Goal: Transaction & Acquisition: Book appointment/travel/reservation

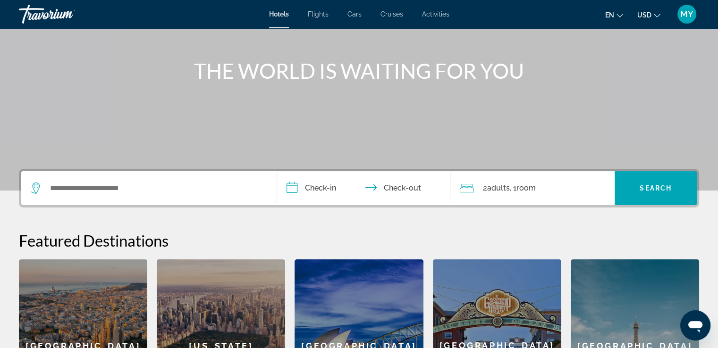
scroll to position [94, 0]
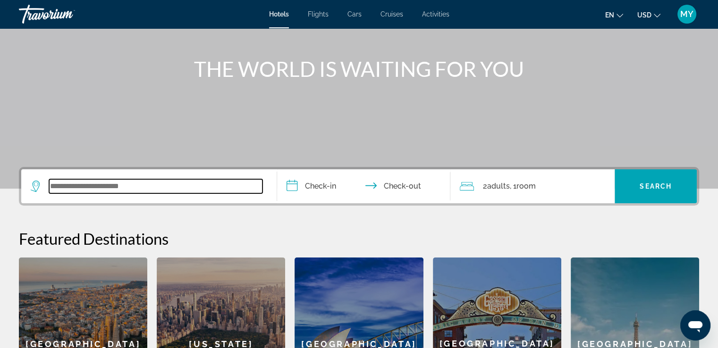
click at [242, 190] on input "Search widget" at bounding box center [155, 186] width 213 height 14
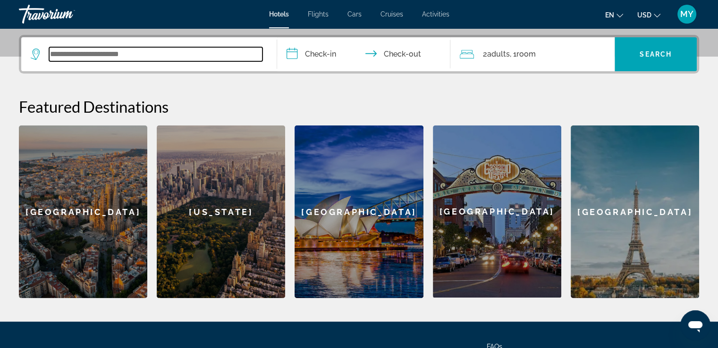
scroll to position [230, 0]
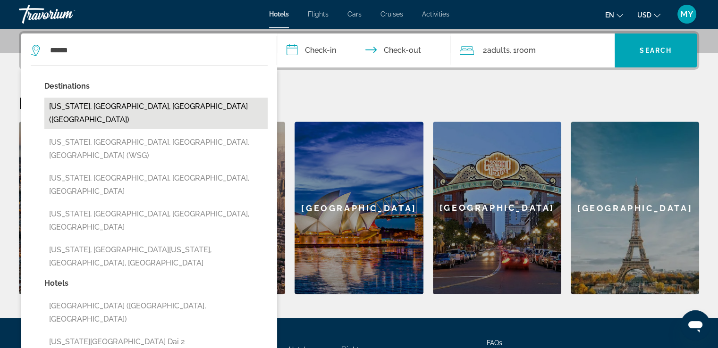
click at [124, 104] on button "[US_STATE], [GEOGRAPHIC_DATA], [GEOGRAPHIC_DATA] ([GEOGRAPHIC_DATA])" at bounding box center [155, 113] width 223 height 31
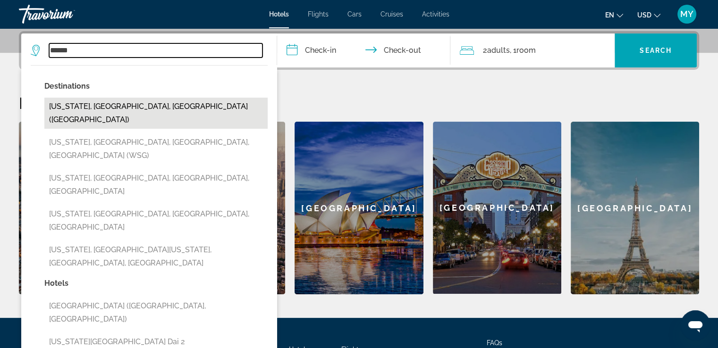
type input "**********"
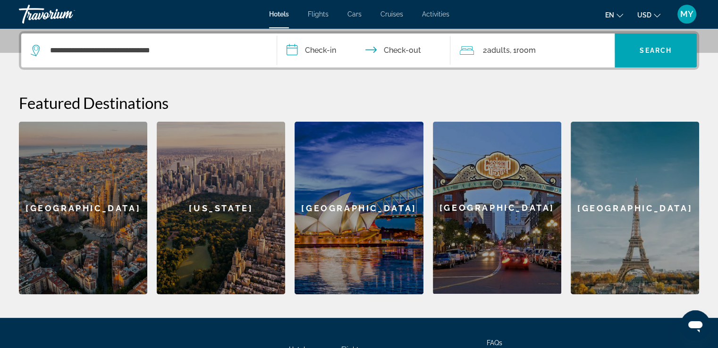
click at [319, 51] on input "**********" at bounding box center [366, 52] width 178 height 37
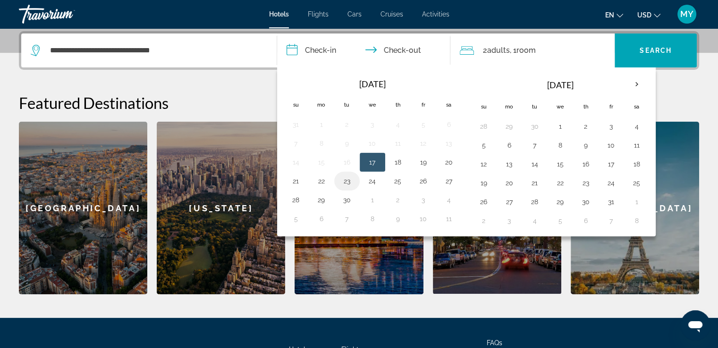
click at [337, 180] on td "23" at bounding box center [346, 181] width 25 height 19
click at [349, 180] on button "23" at bounding box center [346, 181] width 15 height 13
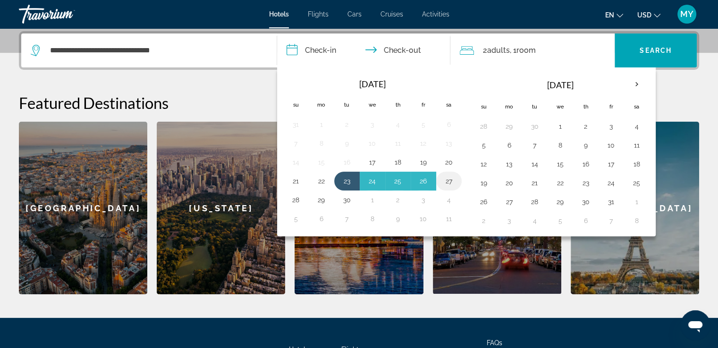
click at [446, 180] on button "27" at bounding box center [448, 181] width 15 height 13
type input "**********"
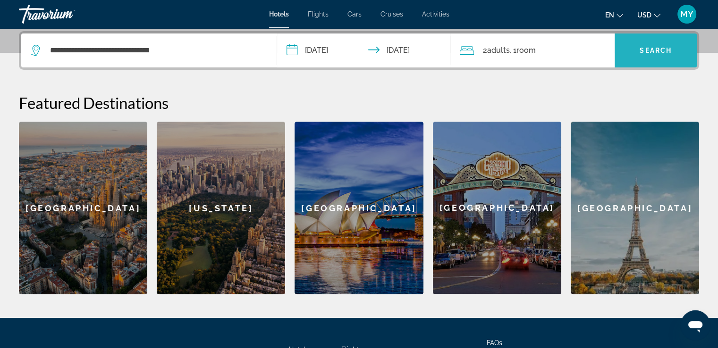
click at [641, 53] on span "Search" at bounding box center [656, 51] width 32 height 8
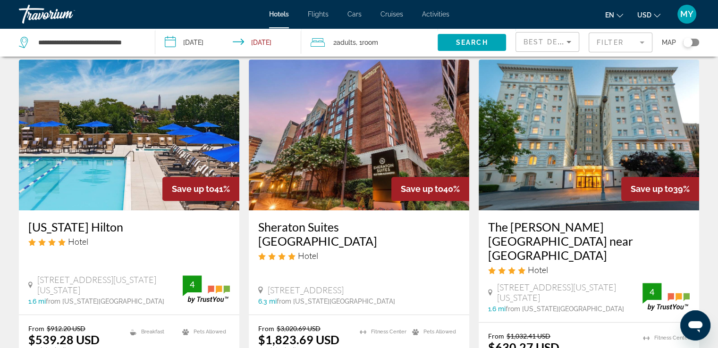
scroll to position [355, 0]
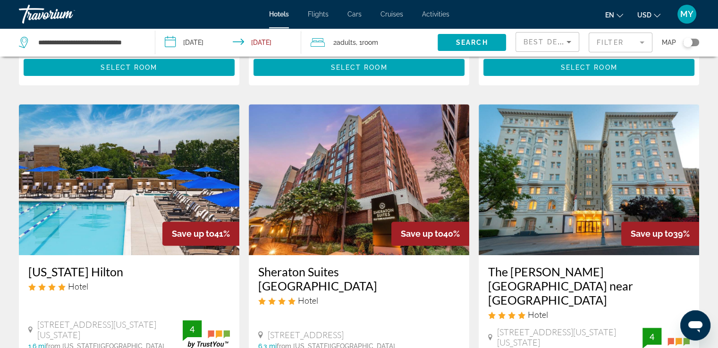
click at [566, 36] on icon "Sort by" at bounding box center [568, 41] width 11 height 11
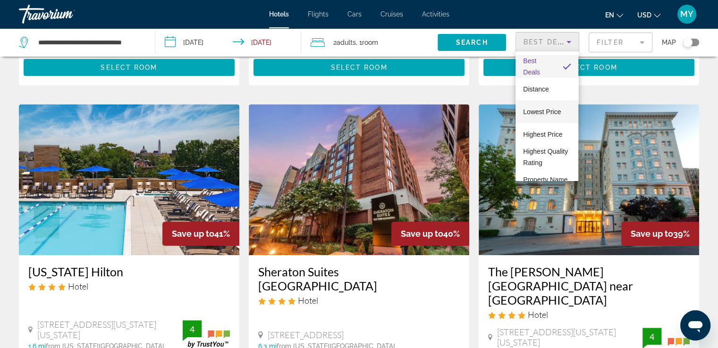
click at [559, 109] on span "Lowest Price" at bounding box center [542, 112] width 38 height 8
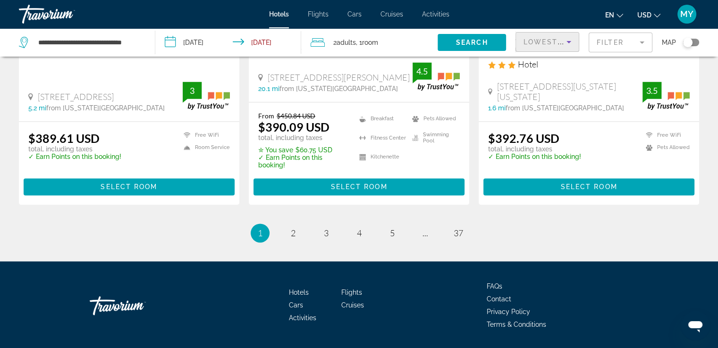
scroll to position [1347, 0]
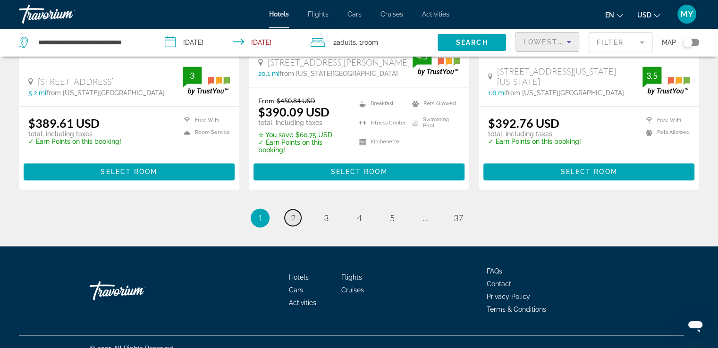
click at [291, 213] on span "2" at bounding box center [293, 218] width 5 height 10
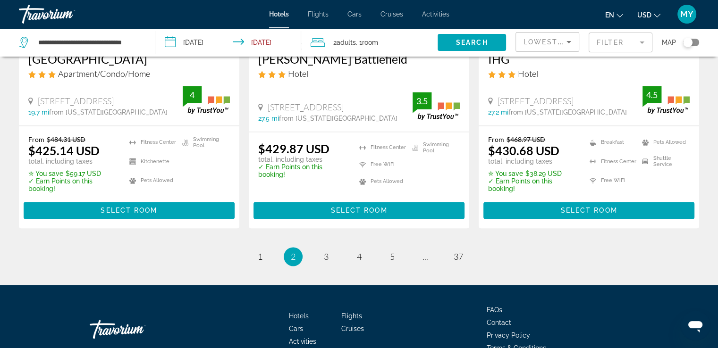
scroll to position [1367, 0]
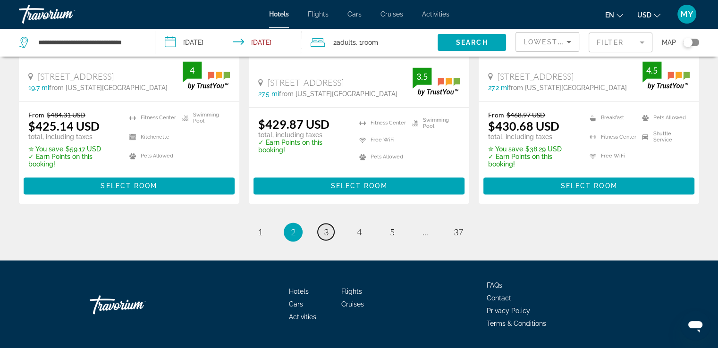
click at [330, 224] on link "page 3" at bounding box center [326, 232] width 17 height 17
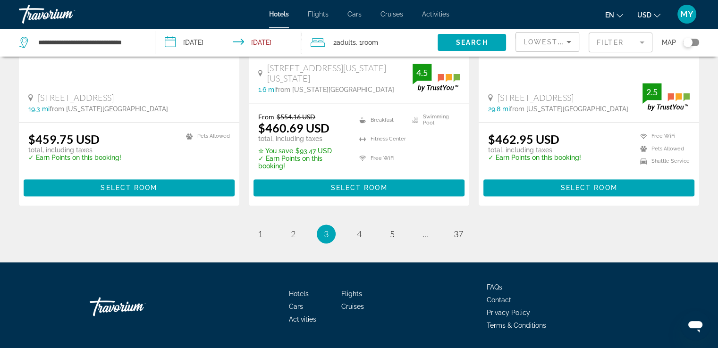
scroll to position [1345, 0]
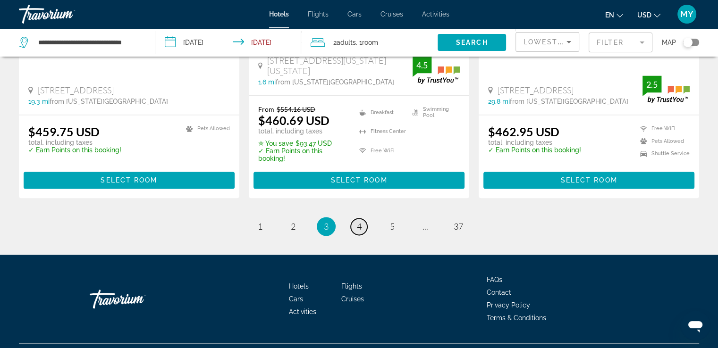
click at [362, 219] on link "page 4" at bounding box center [359, 227] width 17 height 17
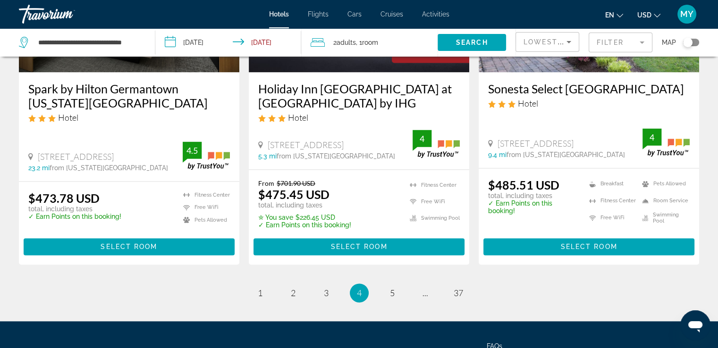
scroll to position [1360, 0]
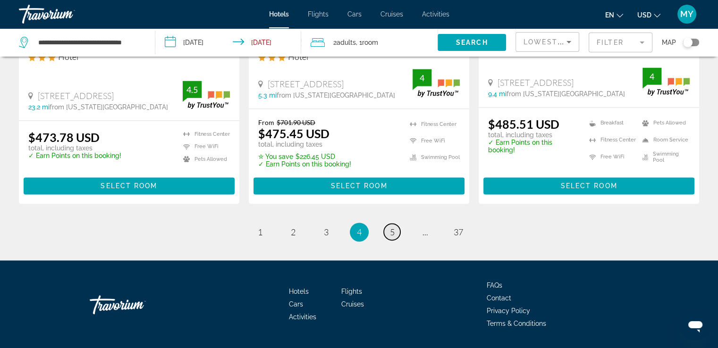
click at [394, 227] on span "5" at bounding box center [392, 232] width 5 height 10
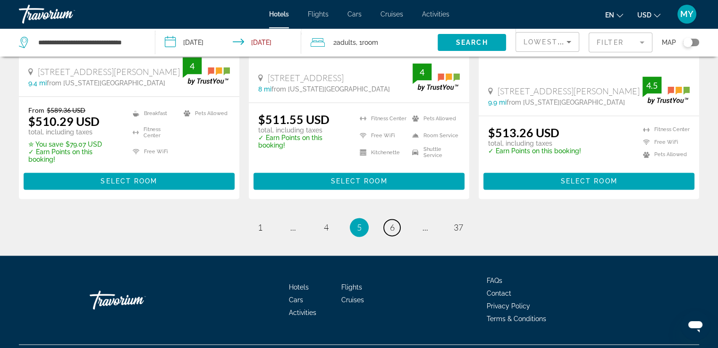
scroll to position [1362, 0]
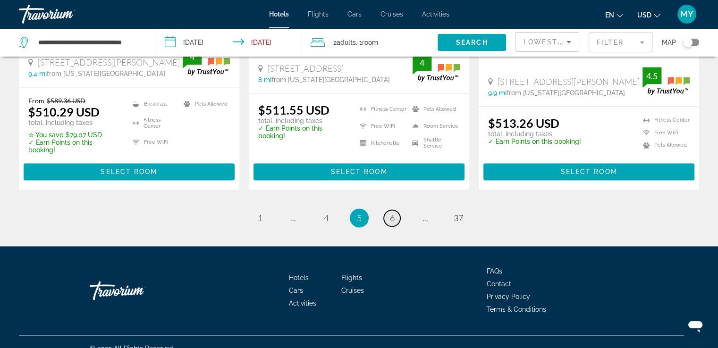
click at [392, 213] on span "6" at bounding box center [392, 218] width 5 height 10
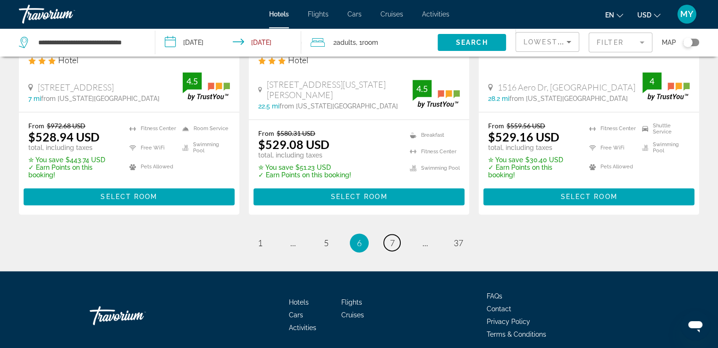
scroll to position [1367, 0]
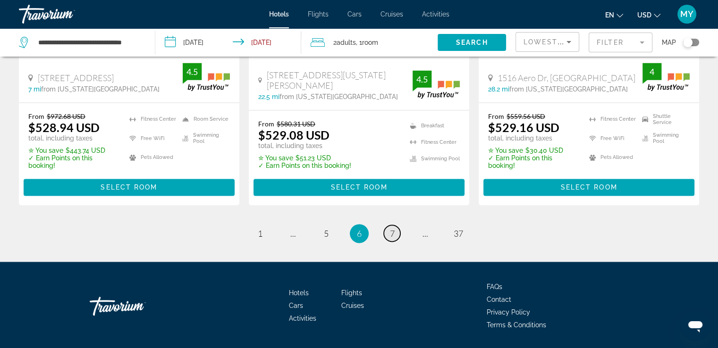
click at [389, 225] on link "page 7" at bounding box center [392, 233] width 17 height 17
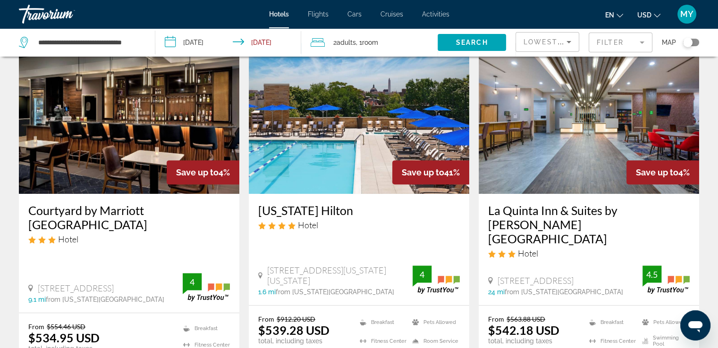
scroll to position [425, 0]
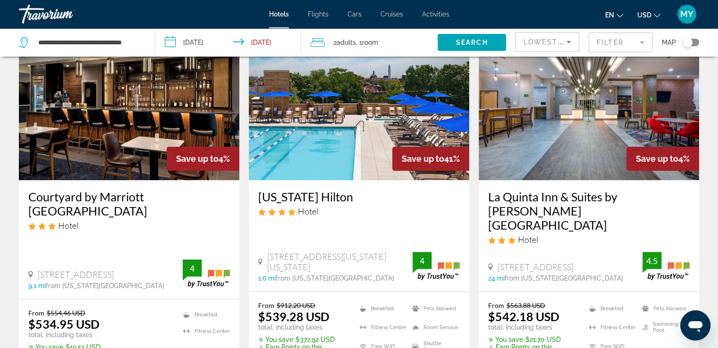
click at [331, 190] on h3 "[US_STATE] Hilton" at bounding box center [359, 197] width 202 height 14
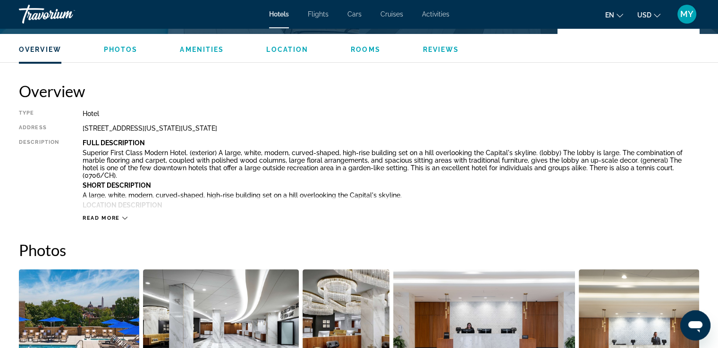
scroll to position [283, 0]
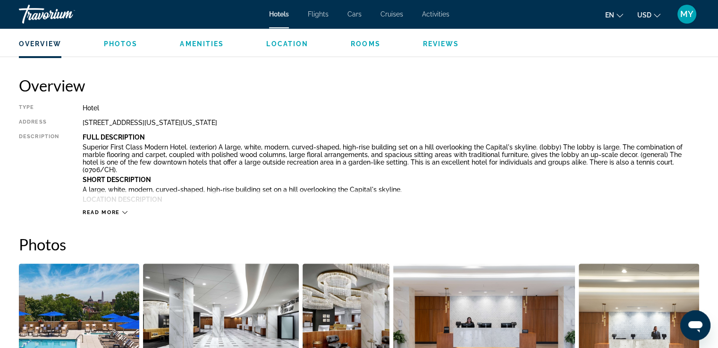
click at [120, 215] on div "Read more" at bounding box center [105, 213] width 45 height 6
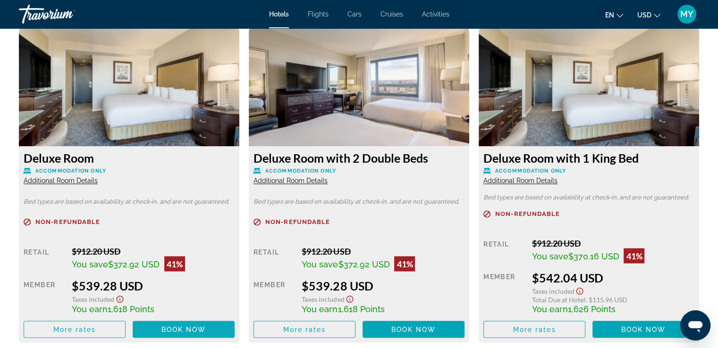
scroll to position [1605, 0]
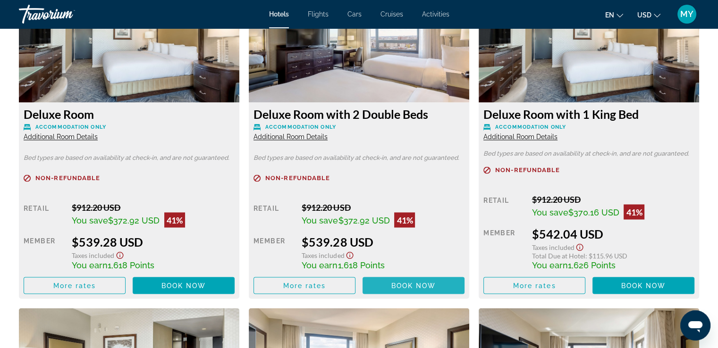
click at [429, 282] on span "Book now" at bounding box center [413, 286] width 45 height 8
